Goal: Navigation & Orientation: Find specific page/section

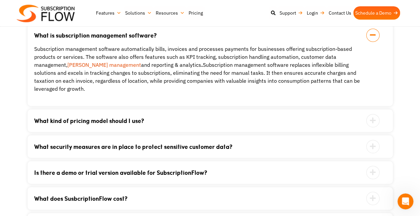
scroll to position [1405, 0]
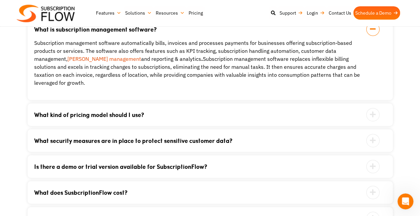
click at [373, 112] on icon at bounding box center [372, 114] width 13 height 13
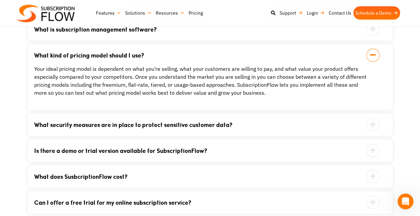
click at [369, 178] on icon at bounding box center [372, 176] width 13 height 13
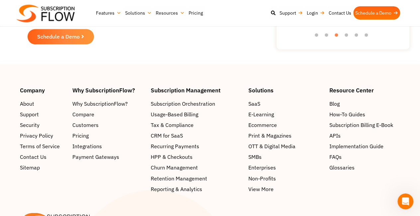
scroll to position [1715, 0]
click at [288, 133] on span "Print & Magazines" at bounding box center [270, 135] width 43 height 8
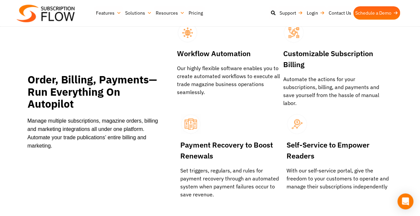
scroll to position [926, 0]
